Goal: Task Accomplishment & Management: Manage account settings

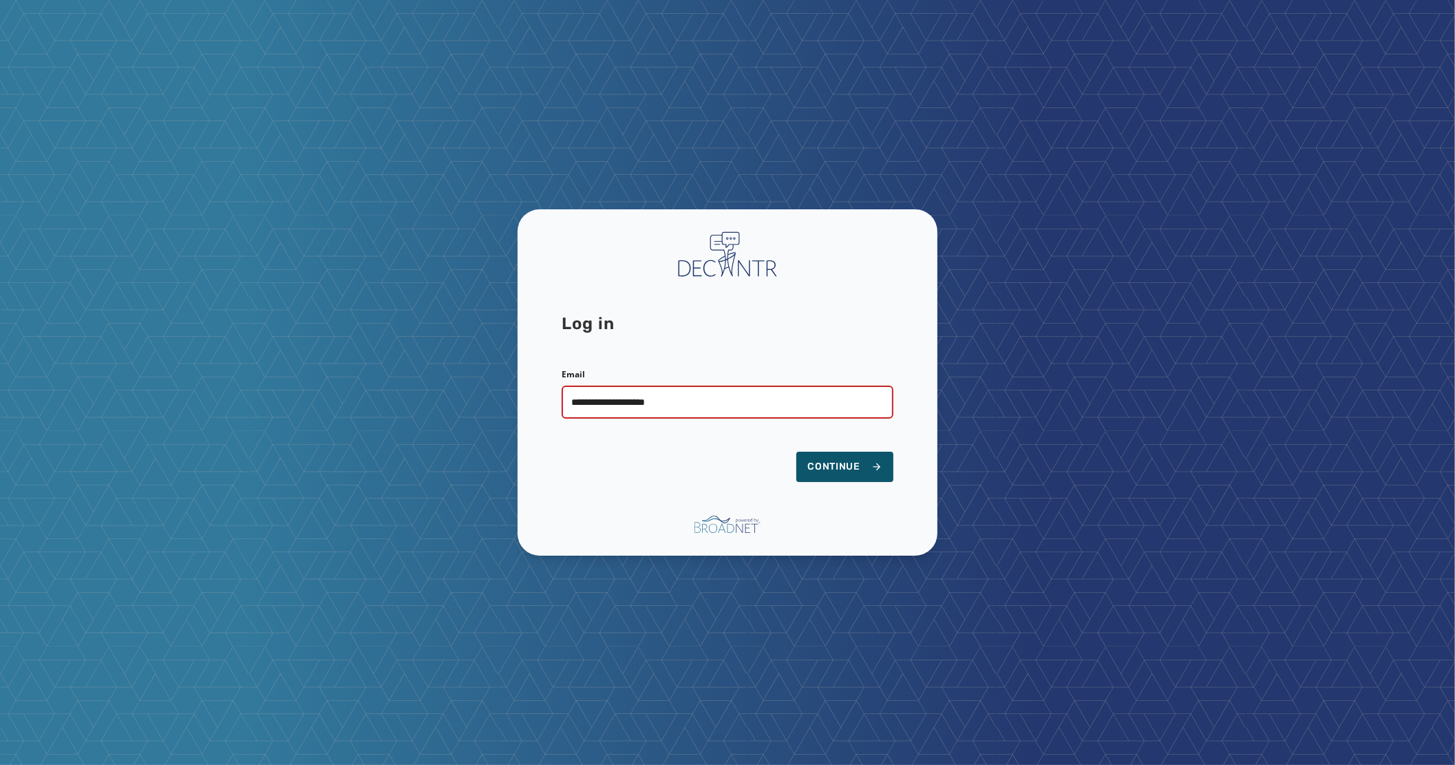
type input "**********"
click at [796, 451] on button "Continue" at bounding box center [844, 466] width 97 height 30
click at [878, 476] on button "Continue" at bounding box center [844, 466] width 97 height 30
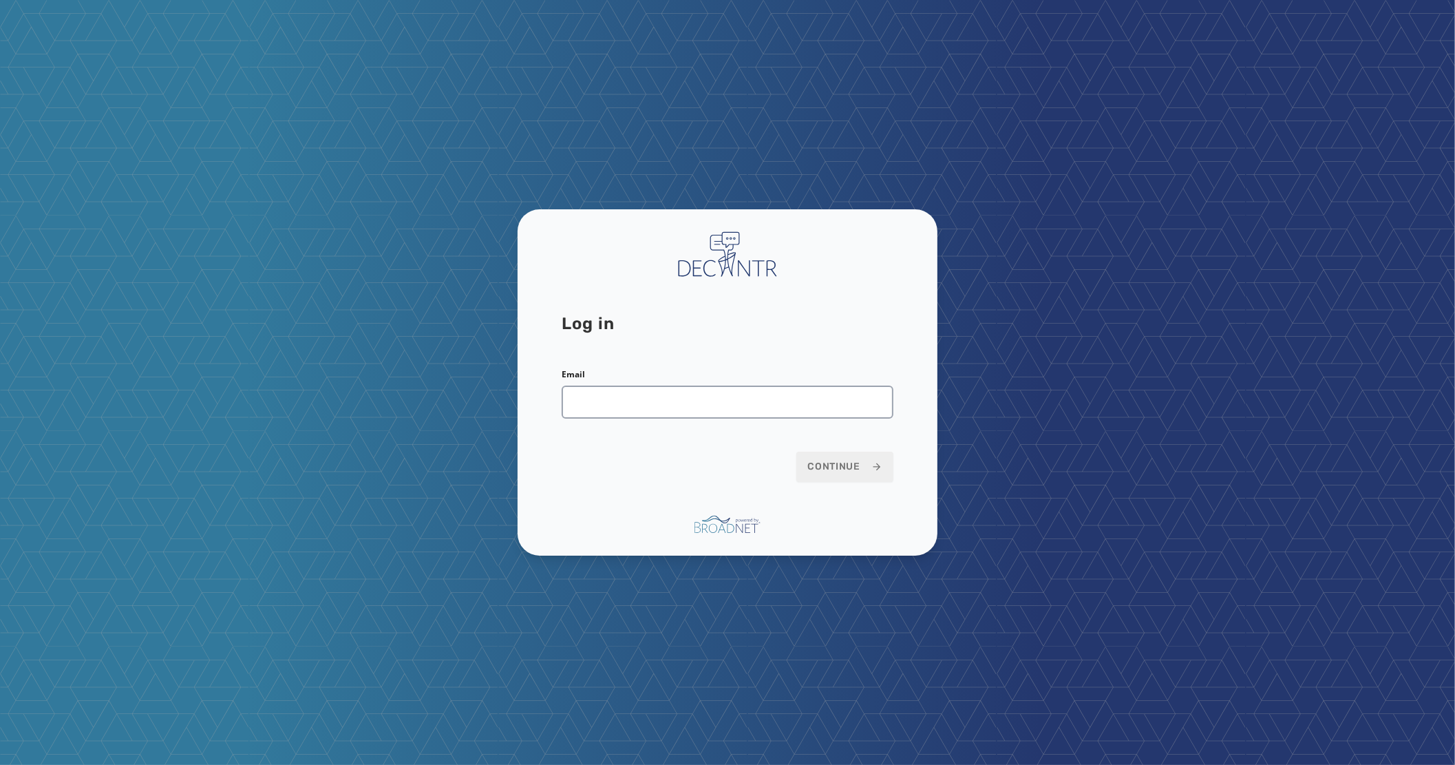
click at [882, 402] on keeper-lock "Open Keeper Popup" at bounding box center [876, 401] width 17 height 17
click at [1152, 367] on div "Log in Email Continue" at bounding box center [727, 382] width 1455 height 765
click at [820, 259] on div "Log in Email Continue" at bounding box center [727, 382] width 420 height 346
click at [666, 414] on input "Email" at bounding box center [728, 401] width 332 height 33
click at [671, 405] on input "Email" at bounding box center [728, 401] width 332 height 33
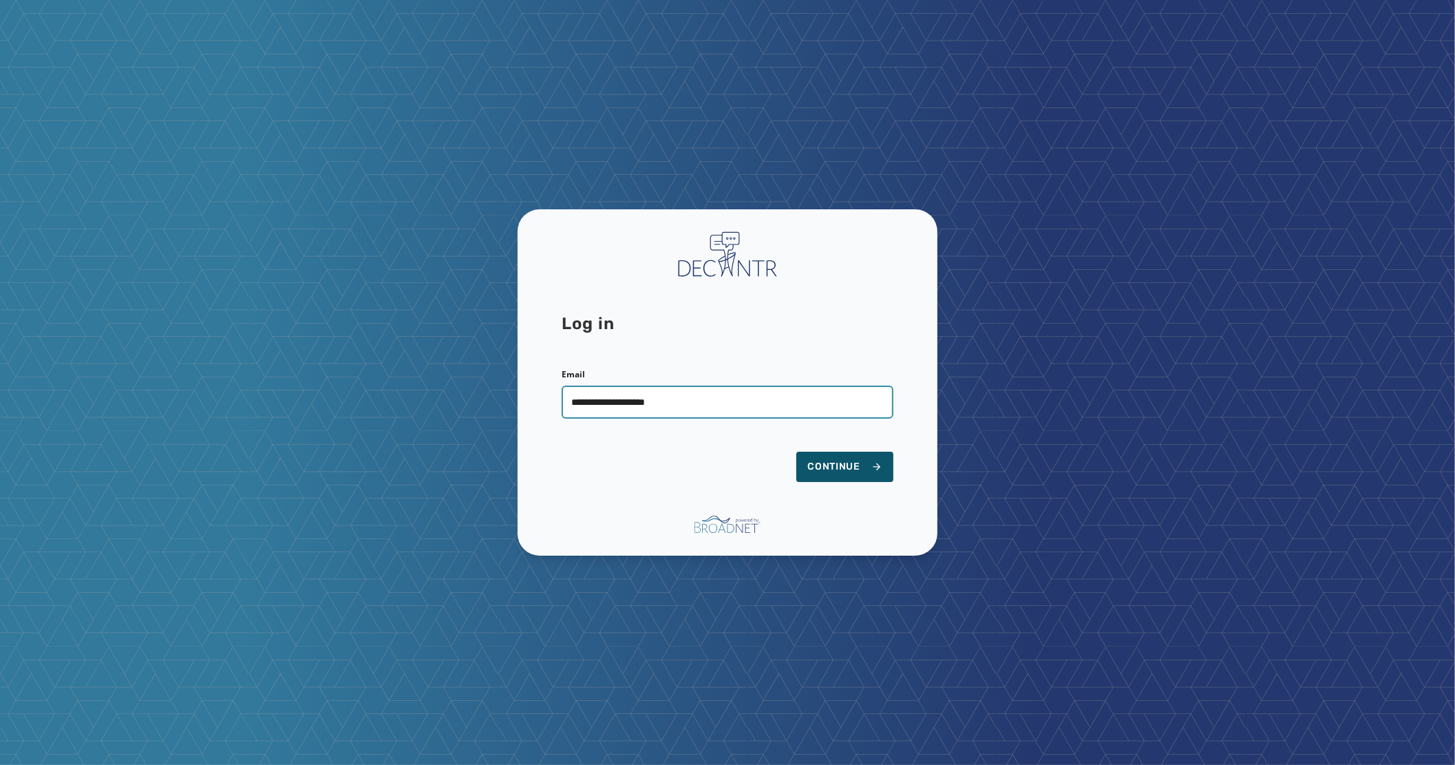
type input "**********"
click at [796, 451] on button "Continue" at bounding box center [844, 466] width 97 height 30
click at [857, 464] on span "Continue" at bounding box center [844, 467] width 75 height 14
